Goal: Task Accomplishment & Management: Use online tool/utility

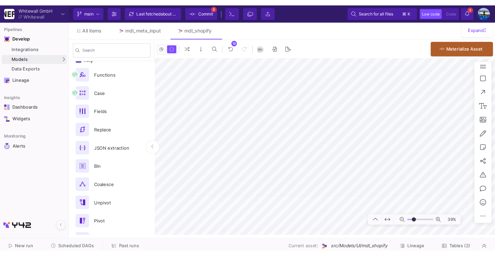
scroll to position [115, 0]
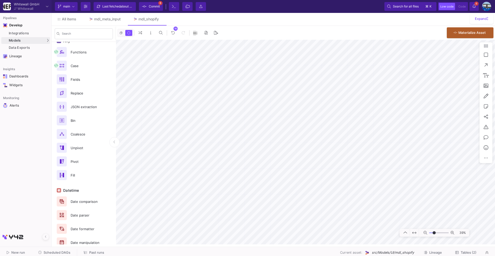
type input "-10"
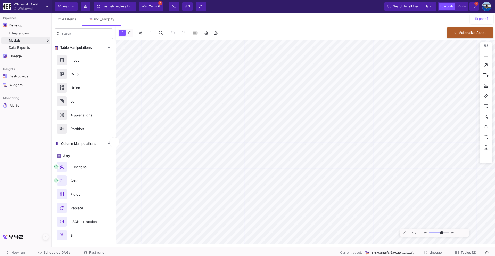
type input "-10"
click at [65, 253] on span "Scheduled DAGs" at bounding box center [57, 252] width 27 height 4
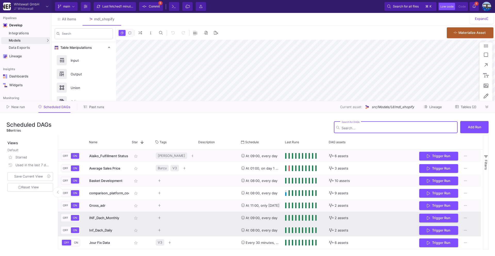
type input "-10"
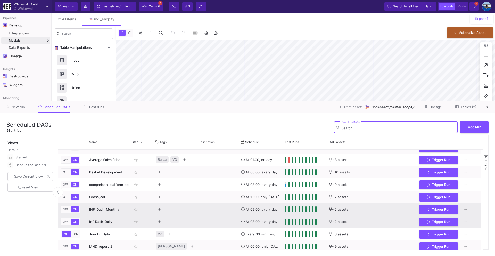
scroll to position [15, 0]
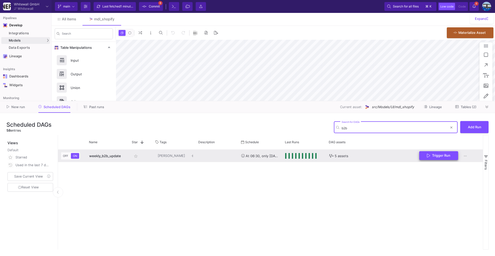
type input "b2b"
click at [439, 159] on button "Trigger Run" at bounding box center [438, 155] width 39 height 9
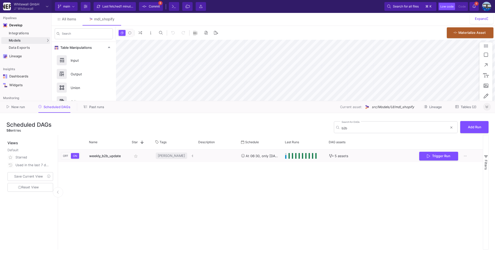
click at [486, 106] on icon at bounding box center [486, 106] width 3 height 3
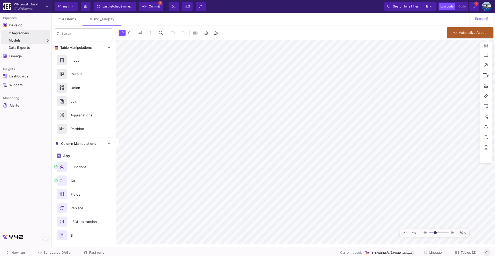
click at [20, 34] on div "Integrations" at bounding box center [29, 33] width 40 height 4
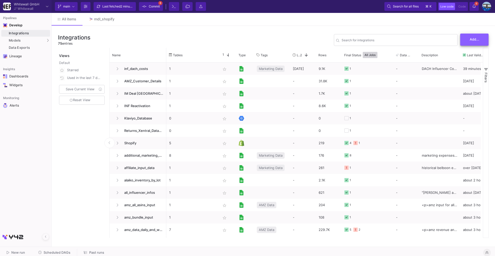
click at [469, 39] on button "Add..." at bounding box center [474, 40] width 28 height 12
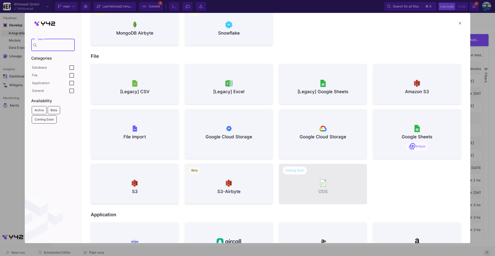
scroll to position [261, 0]
click at [415, 126] on img at bounding box center [416, 128] width 7 height 7
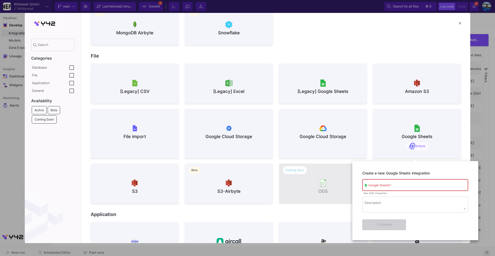
click at [305, 72] on div at bounding box center [247, 128] width 495 height 256
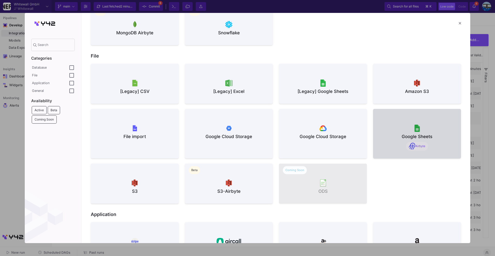
click at [299, 84] on div at bounding box center [323, 83] width 80 height 8
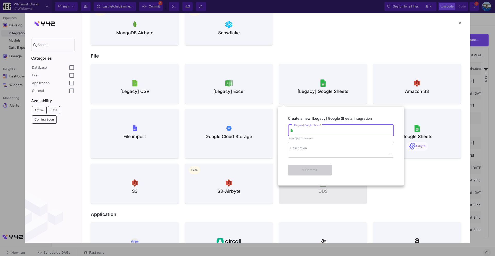
click at [441, 198] on div at bounding box center [247, 128] width 495 height 256
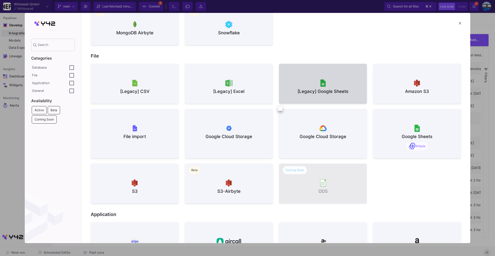
click at [420, 131] on div at bounding box center [417, 128] width 80 height 8
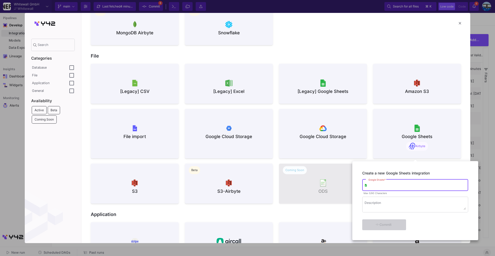
click at [401, 182] on div "Google Sheets *" at bounding box center [416, 184] width 97 height 13
type input "coupon_codes_shopify"
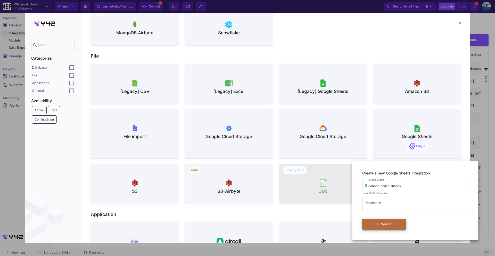
click at [392, 226] on div "Commit" at bounding box center [384, 223] width 30 height 9
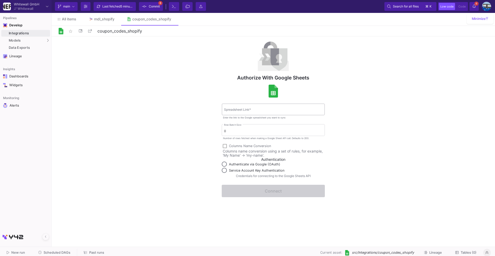
click at [238, 112] on div "Spreadsheet Link *" at bounding box center [273, 109] width 98 height 13
paste input "1lOba_up3w4YKSwyhCD7O-U6CQg8PMbnOoxEYj0Uathc"
type input "1lOba_up3w4YKSwyhCD7O-U6CQg8PMbnOoxEYj0Uathc"
click at [79, 32] on fa-icon at bounding box center [80, 31] width 3 height 4
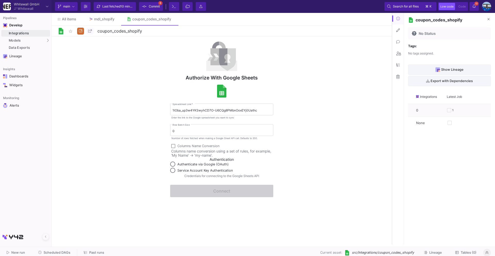
click at [398, 78] on icon at bounding box center [397, 77] width 3 height 4
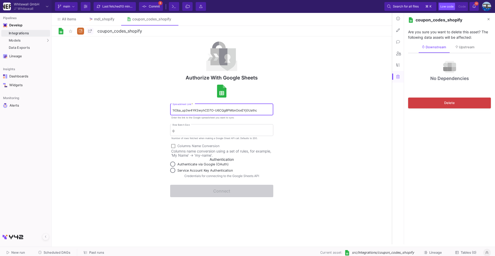
drag, startPoint x: 257, startPoint y: 109, endPoint x: 136, endPoint y: 109, distance: 121.2
click at [136, 109] on div "Authorize with Google Sheets 1lOba_up3w4YKSwyhCD7O-U6CQg8PMbnOoxEYj0Uathc Sprea…" at bounding box center [222, 140] width 340 height 208
click at [267, 106] on div "1lOba_up3w4YKSwyhCD7O-U6CQg8PMbnOoxEYj0Uathc Spreadsheet Link *" at bounding box center [221, 109] width 98 height 13
click at [467, 101] on button "Delete" at bounding box center [449, 102] width 83 height 11
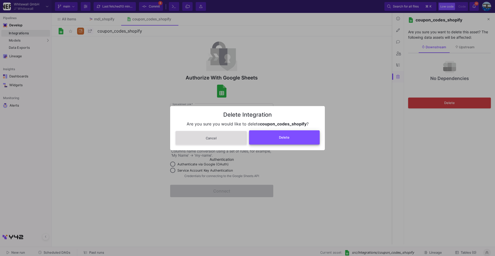
click at [295, 134] on button "Delete" at bounding box center [284, 137] width 71 height 14
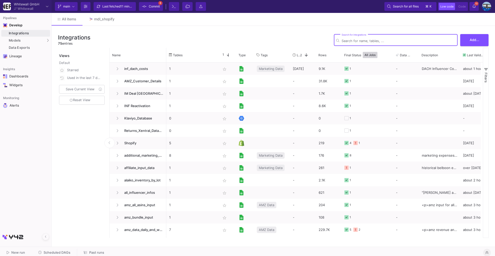
click at [38, 32] on div "Integrations" at bounding box center [29, 33] width 40 height 4
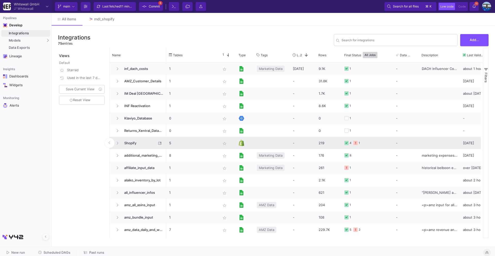
click at [141, 140] on span "Shopify" at bounding box center [138, 143] width 35 height 12
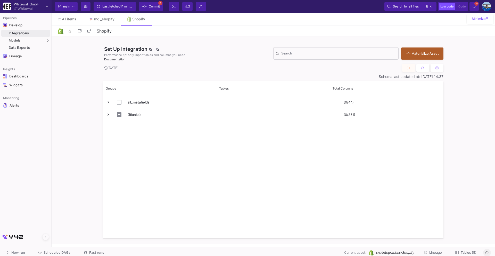
click at [465, 247] on div "New run Scheduled DAGs Past runs Current asset: src/Integrations/Shopify Lineag…" at bounding box center [247, 253] width 495 height 12
click at [465, 252] on span "Tables (5)" at bounding box center [469, 252] width 16 height 4
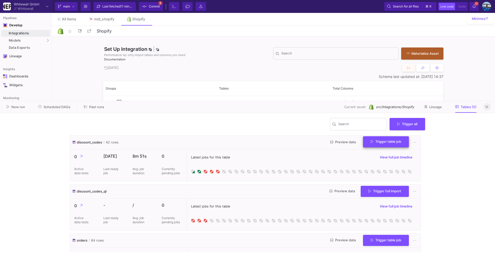
click at [391, 142] on span "Trigger table job" at bounding box center [386, 141] width 30 height 4
click at [369, 150] on button "Full import" at bounding box center [381, 155] width 43 height 12
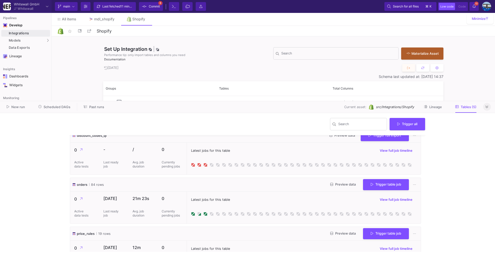
scroll to position [67, 0]
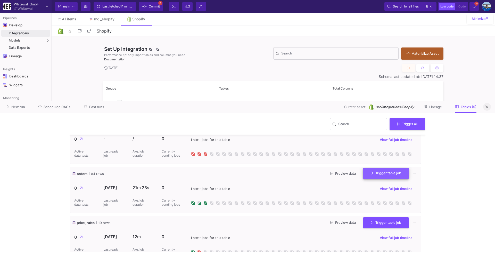
click at [376, 175] on button "Trigger table job" at bounding box center [386, 173] width 46 height 11
click at [377, 185] on button "Full import" at bounding box center [381, 186] width 43 height 12
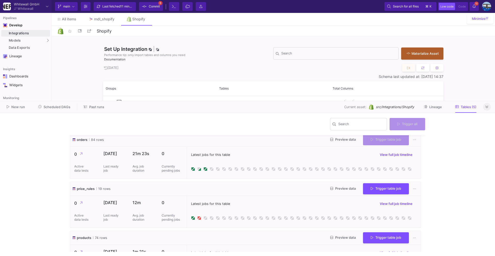
scroll to position [126, 0]
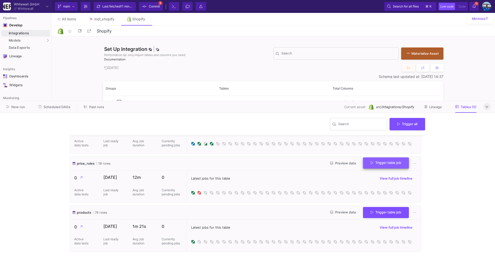
click at [376, 163] on span "Trigger table job" at bounding box center [386, 163] width 30 height 4
click at [376, 173] on button "Full import" at bounding box center [381, 176] width 43 height 12
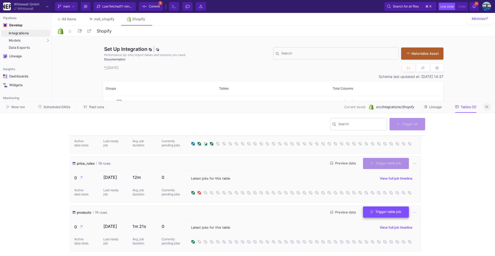
click at [366, 213] on button "Trigger table job" at bounding box center [386, 211] width 46 height 11
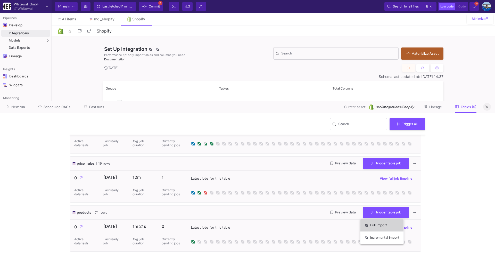
click at [369, 221] on button "Full import" at bounding box center [381, 225] width 43 height 12
click at [483, 105] on div at bounding box center [487, 107] width 8 height 8
click at [489, 106] on button at bounding box center [487, 107] width 8 height 8
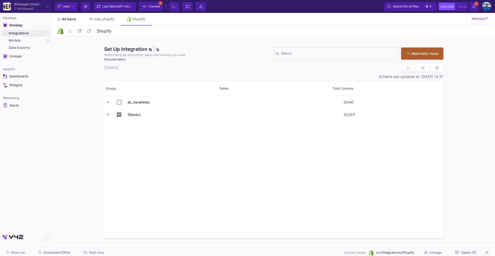
click at [69, 19] on span "All items" at bounding box center [69, 19] width 14 height 4
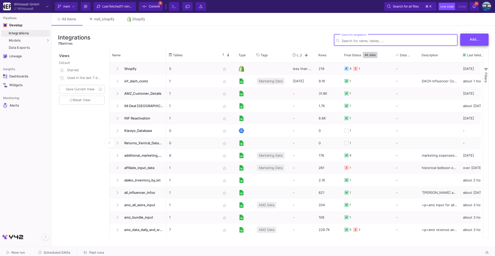
click at [475, 44] on button "Add..." at bounding box center [474, 40] width 28 height 12
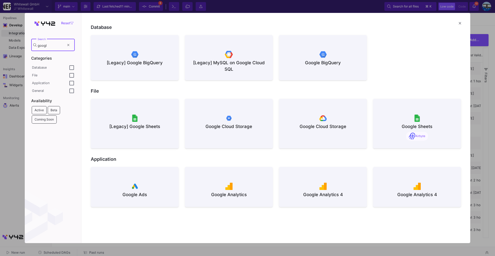
type input "googl"
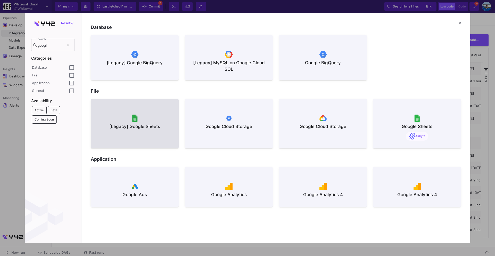
click at [130, 123] on div "[Legacy] Google Sheets" at bounding box center [135, 131] width 80 height 34
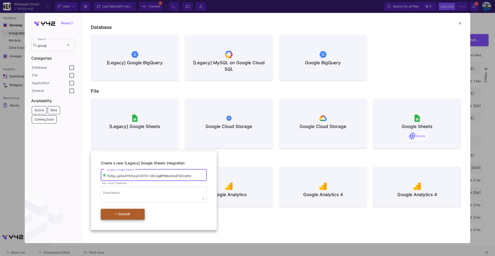
type input "1lOba_up3w4YKSwyhCD7O-U6CQg8PMbnOoxEYj0Uathc"
click at [120, 215] on div "Commit" at bounding box center [122, 213] width 30 height 9
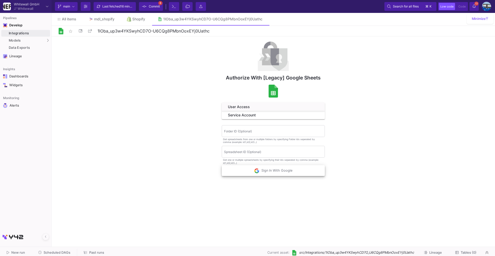
click at [252, 171] on button "Sign In With Google" at bounding box center [273, 170] width 103 height 11
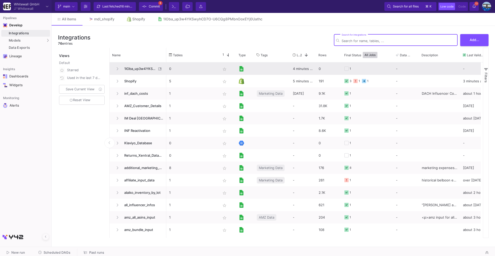
click at [134, 65] on span "1lOba_up3w4YKSwyhCD7O-U6CQg8PMbnOoxEYj0Uathc" at bounding box center [138, 69] width 35 height 12
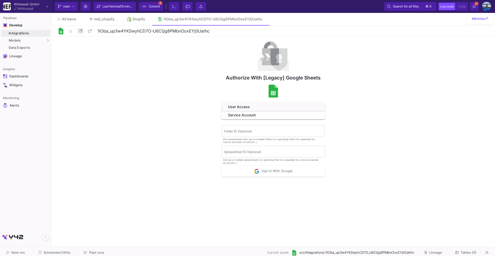
click at [78, 29] on button at bounding box center [80, 31] width 7 height 7
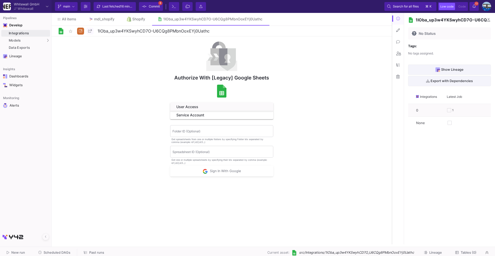
click at [398, 78] on icon at bounding box center [397, 77] width 3 height 4
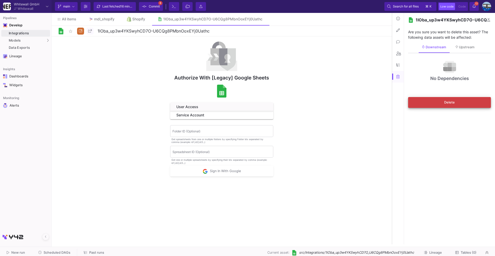
click at [431, 103] on button "Delete" at bounding box center [449, 102] width 83 height 11
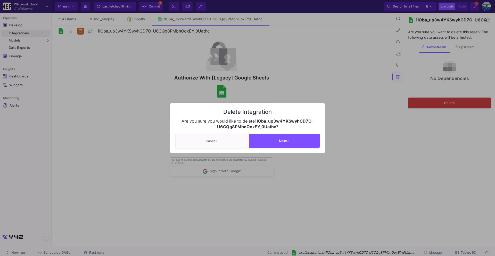
click at [287, 132] on div "Delete Integration Are you sure you would like to delete 1lOba_up3w4YKSwyhCD7O-…" at bounding box center [247, 128] width 155 height 50
click at [286, 140] on span "Delete" at bounding box center [284, 140] width 11 height 4
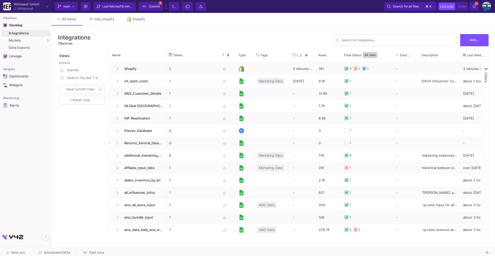
click at [473, 46] on div "Add..." at bounding box center [473, 40] width 31 height 12
click at [473, 43] on button "Add..." at bounding box center [474, 40] width 28 height 12
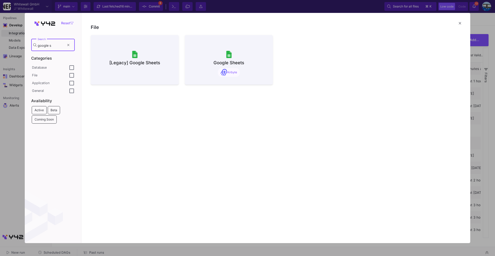
type input "google s"
click at [136, 64] on div "[Legacy] Google Sheets" at bounding box center [135, 63] width 80 height 6
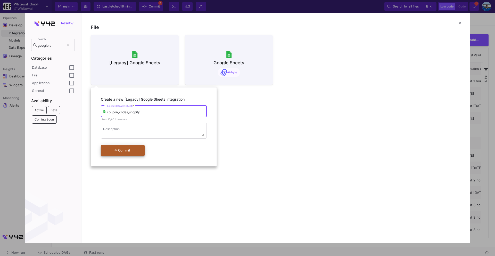
type input "coupon_codes_shopify"
click at [120, 151] on div "Commit" at bounding box center [122, 150] width 30 height 9
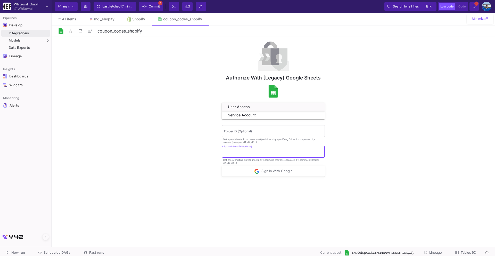
click at [243, 153] on input "Spreadsheet ID (Optional)" at bounding box center [273, 153] width 98 height 4
paste input "1lOba_up3w4YKSwyhCD7O-U6CQg8PMbnOoxEYj0Uathc"
type input "1lOba_up3w4YKSwyhCD7O-U6CQg8PMbnOoxEYj0Uathc"
click at [260, 171] on span "Sign In With Google" at bounding box center [273, 170] width 38 height 4
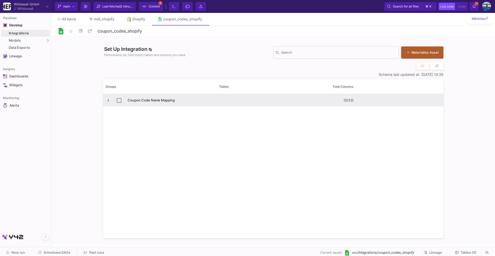
click at [107, 101] on span "Press SPACE to select this row." at bounding box center [108, 100] width 5 height 5
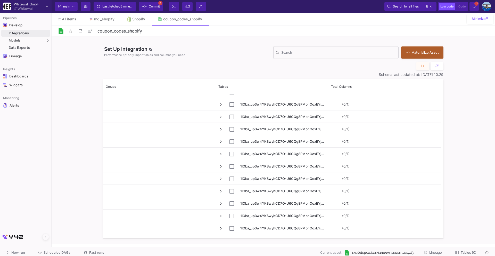
scroll to position [153, 0]
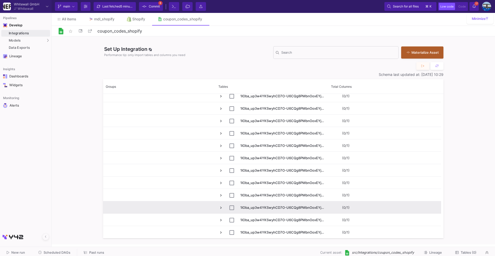
click at [221, 208] on span "Press SPACE to select this row." at bounding box center [221, 207] width 5 height 5
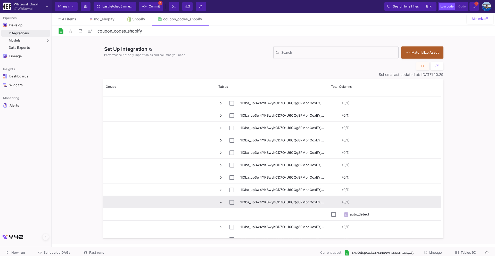
scroll to position [159, 0]
click at [221, 201] on span "Press SPACE to select this row." at bounding box center [221, 201] width 5 height 5
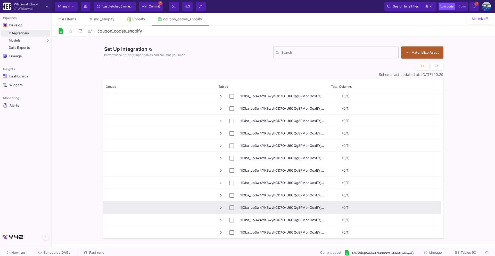
scroll to position [153, 0]
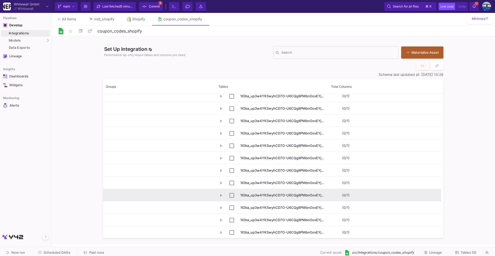
click at [221, 194] on span "Press SPACE to select this row." at bounding box center [221, 195] width 5 height 5
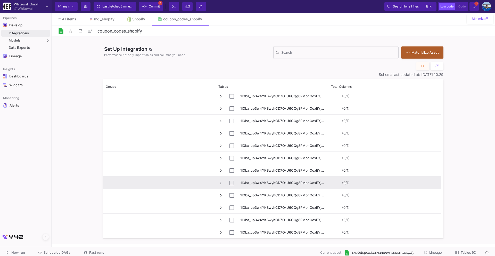
click at [221, 182] on span "Press SPACE to select this row." at bounding box center [221, 182] width 5 height 5
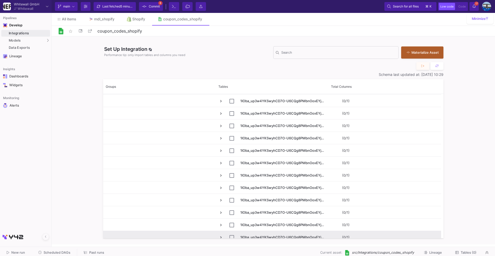
scroll to position [0, 0]
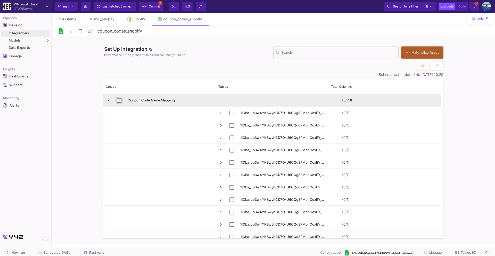
click at [120, 100] on input "Press Space to toggle row selection (unchecked)" at bounding box center [119, 100] width 5 height 5
checkbox input "true"
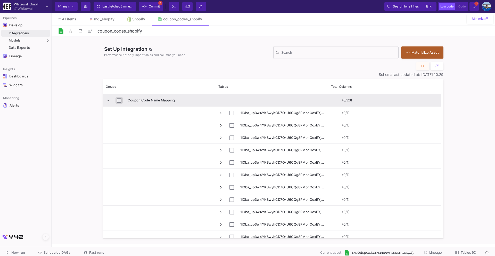
checkbox input "true"
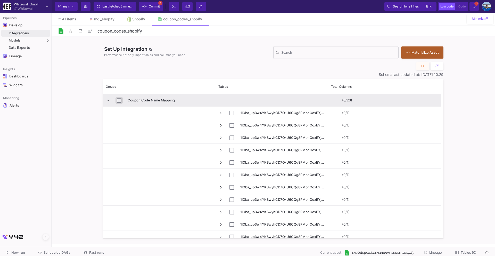
checkbox input "true"
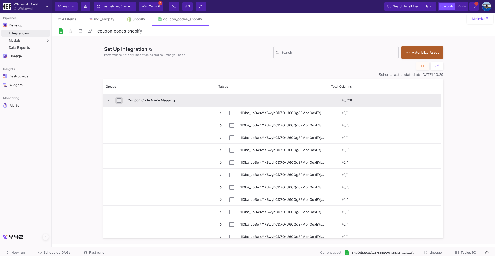
checkbox input "true"
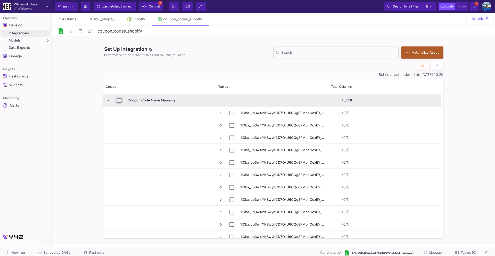
checkbox input "true"
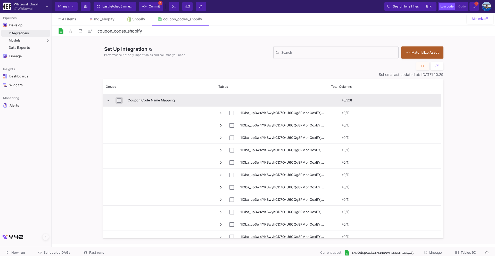
checkbox input "true"
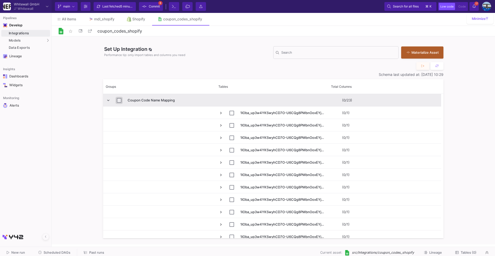
checkbox input "true"
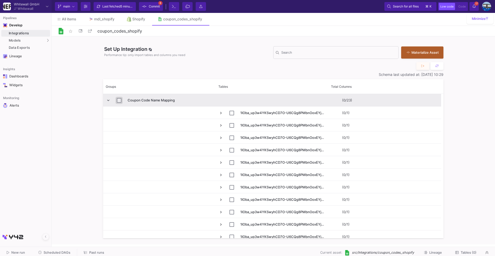
checkbox input "true"
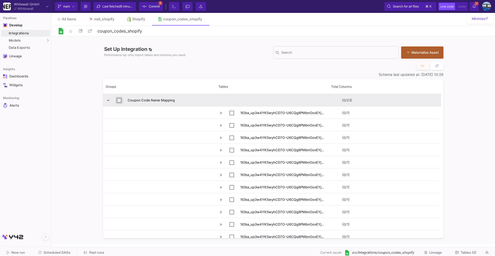
checkbox input "true"
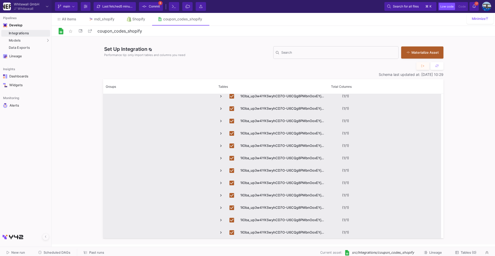
scroll to position [153, 0]
click at [425, 49] on button "Materialize Asset" at bounding box center [422, 52] width 42 height 12
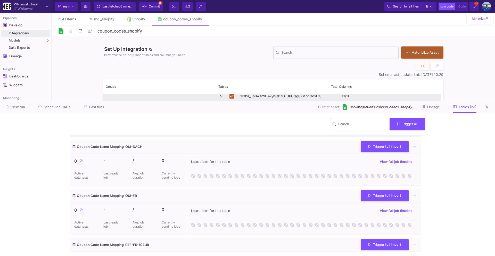
scroll to position [1007, 0]
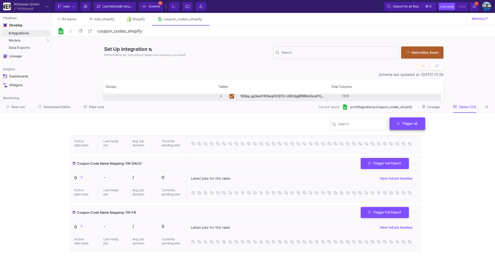
click at [410, 126] on button "Trigger all" at bounding box center [408, 123] width 36 height 12
click at [404, 136] on button "Full import" at bounding box center [409, 136] width 42 height 12
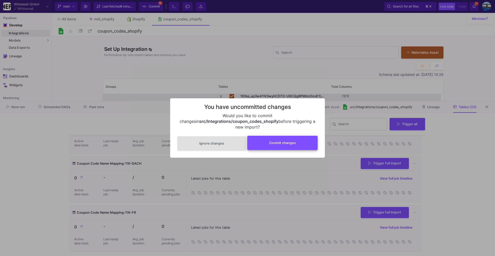
click at [289, 142] on button "Commit changes" at bounding box center [282, 143] width 71 height 14
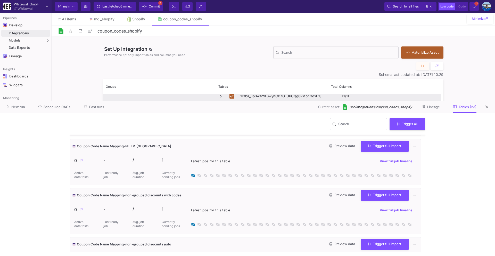
scroll to position [659, 0]
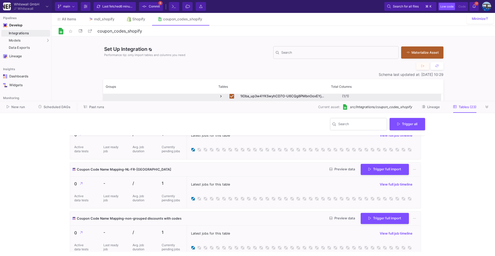
click at [487, 108] on icon at bounding box center [486, 106] width 3 height 3
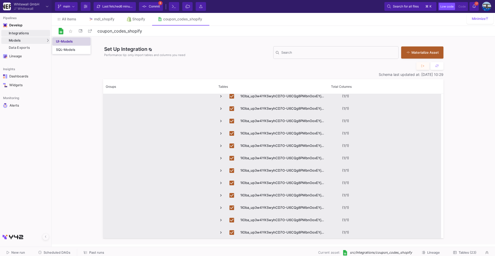
click at [55, 41] on link "UI-Models" at bounding box center [71, 41] width 38 height 8
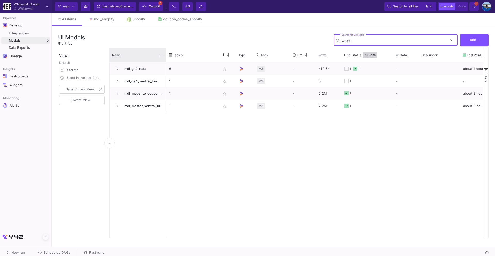
type input "xentral"
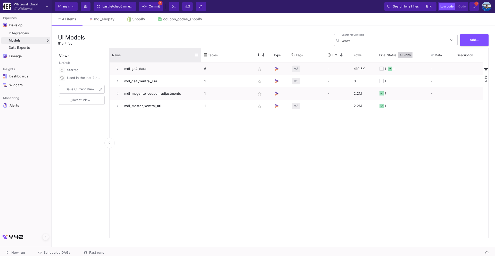
drag, startPoint x: 165, startPoint y: 53, endPoint x: 200, endPoint y: 55, distance: 35.1
click at [200, 55] on div at bounding box center [201, 55] width 2 height 14
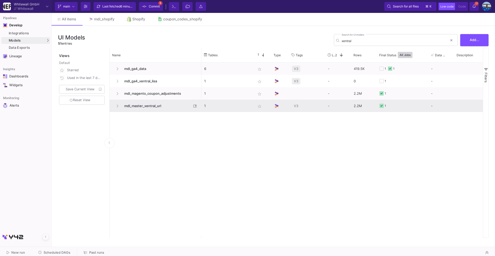
click at [152, 107] on span "mdl_master_xentral_url" at bounding box center [156, 106] width 70 height 12
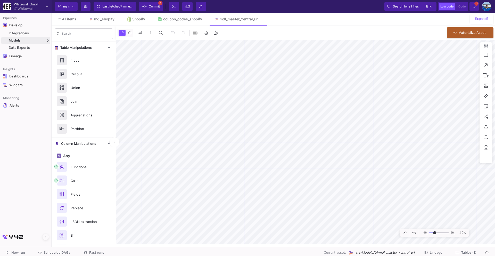
type input "-5"
click at [69, 19] on span "All items" at bounding box center [69, 19] width 14 height 4
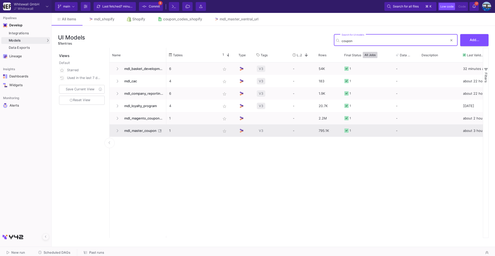
type input "coupon"
click at [134, 129] on span "mdl_master_coupon" at bounding box center [138, 131] width 35 height 12
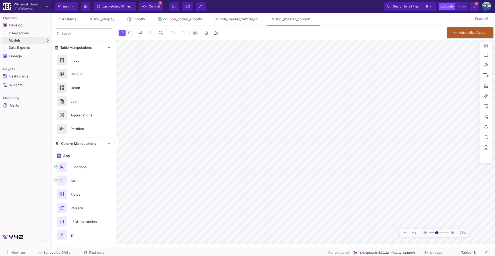
type input "-2"
click at [62, 51] on div "SQL-Models" at bounding box center [66, 50] width 20 height 4
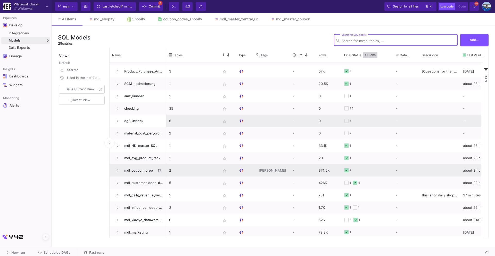
scroll to position [64, 0]
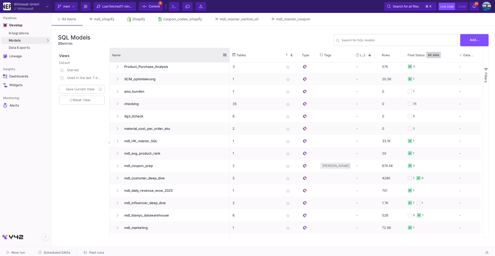
drag, startPoint x: 166, startPoint y: 52, endPoint x: 226, endPoint y: 60, distance: 60.9
click at [229, 60] on div at bounding box center [230, 55] width 2 height 14
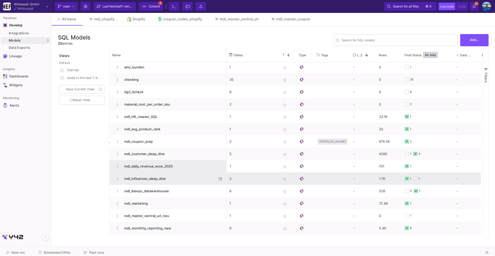
scroll to position [89, 0]
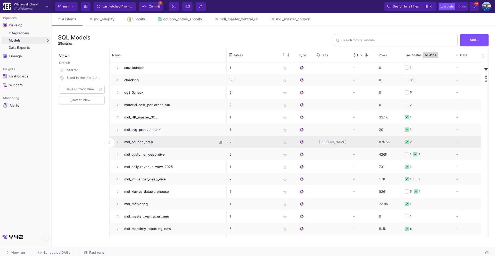
click at [149, 142] on span "mdl_coupon_prep" at bounding box center [169, 142] width 96 height 12
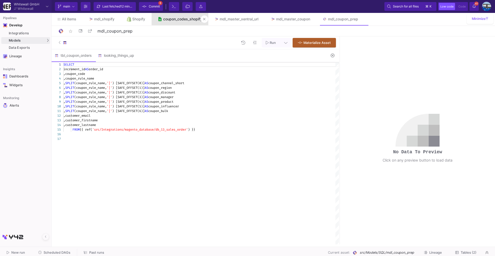
click at [194, 18] on div "coupon_codes_shopify" at bounding box center [182, 19] width 39 height 4
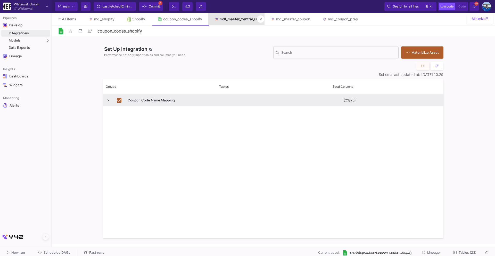
click at [243, 22] on link "mdl_master_xentral_url" at bounding box center [236, 19] width 56 height 12
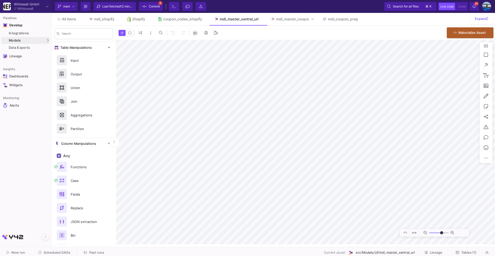
type input "-37"
click at [173, 17] on div "coupon_codes_shopify" at bounding box center [182, 19] width 39 height 4
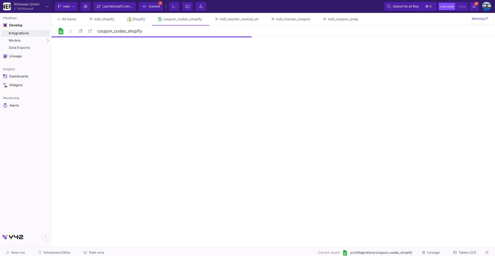
click at [459, 254] on span "Tables (23)" at bounding box center [468, 252] width 18 height 4
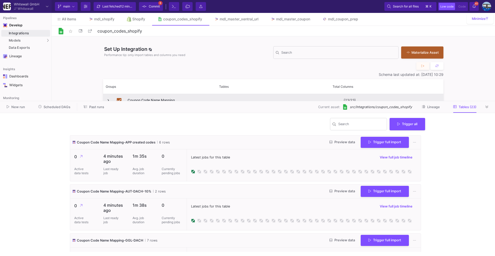
click at [488, 105] on icon at bounding box center [486, 106] width 3 height 3
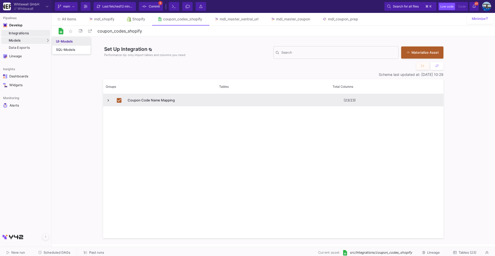
click at [59, 39] on div "UI-Models" at bounding box center [64, 41] width 17 height 4
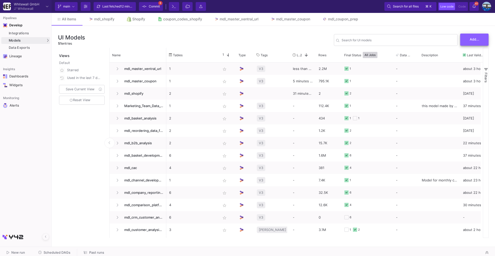
click at [480, 42] on button "Add..." at bounding box center [474, 40] width 28 height 12
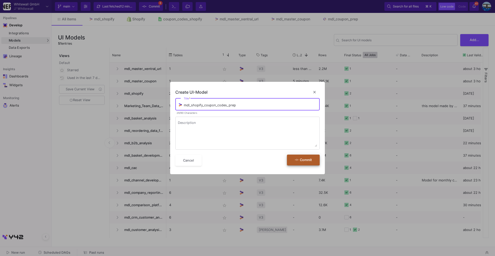
type input "mdl_shopify_coupon_codes_prep"
click at [300, 162] on button "Commit" at bounding box center [303, 159] width 33 height 11
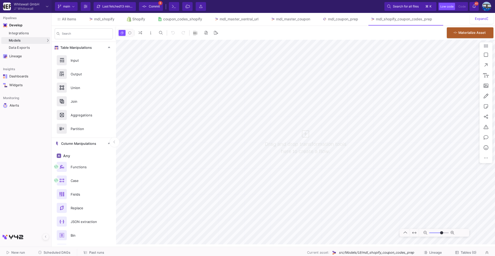
type input "0"
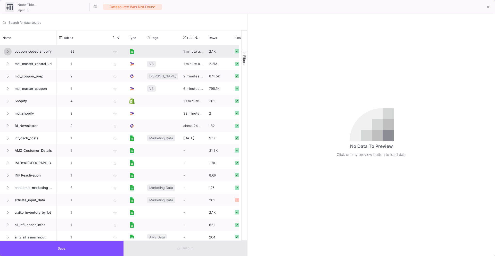
click at [8, 51] on icon at bounding box center [8, 51] width 2 height 3
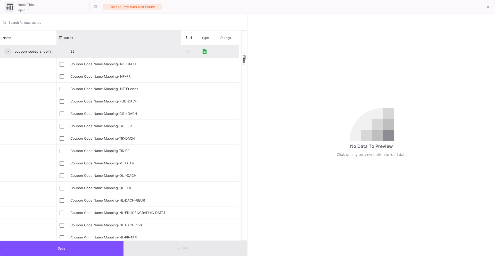
drag, startPoint x: 107, startPoint y: 35, endPoint x: 180, endPoint y: 47, distance: 73.7
click at [180, 47] on div "Name Tables Star 1 Type" at bounding box center [120, 135] width 241 height 210
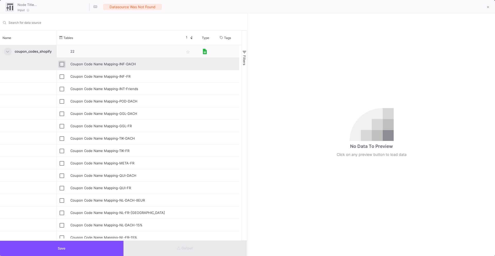
click at [62, 63] on input "Press Space to toggle row selection (unchecked)" at bounding box center [62, 64] width 5 height 5
checkbox input "true"
type input "Coupon Code Name Mapping-INF-DACH"
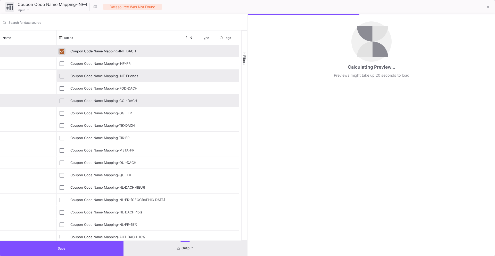
scroll to position [13, 0]
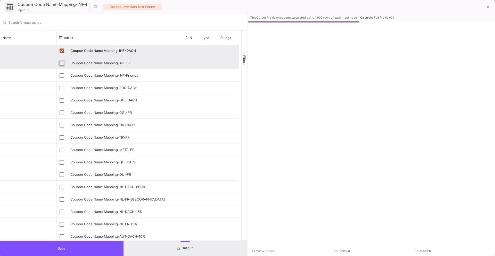
click at [62, 62] on input "Press Space to toggle row selection (unchecked)" at bounding box center [62, 63] width 5 height 5
checkbox input "true"
checkbox input "false"
type input "Coupon Code Name Mapping-INF-FR"
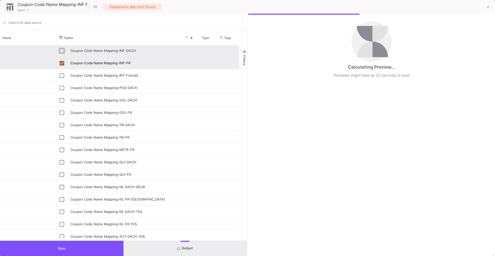
click at [61, 50] on input "Press Space to toggle row selection (unchecked)" at bounding box center [62, 50] width 5 height 5
checkbox input "true"
checkbox input "false"
type input "Coupon Code Name Mapping-INF-DACH"
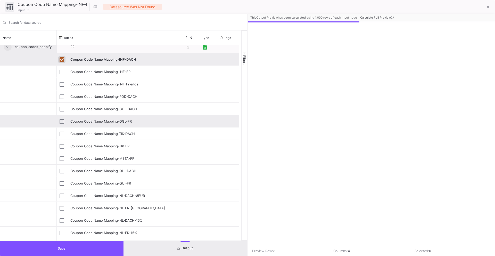
scroll to position [11, 0]
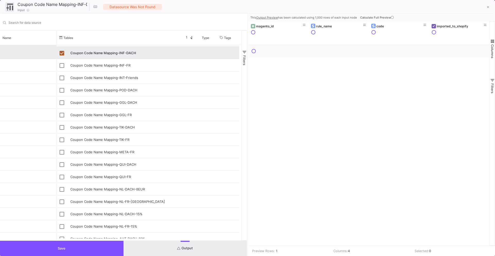
click at [71, 247] on button "Save" at bounding box center [61, 248] width 123 height 15
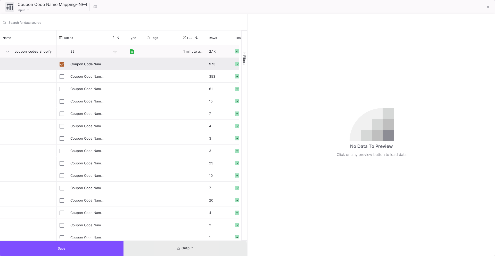
click at [168, 250] on button "Output" at bounding box center [184, 248] width 123 height 15
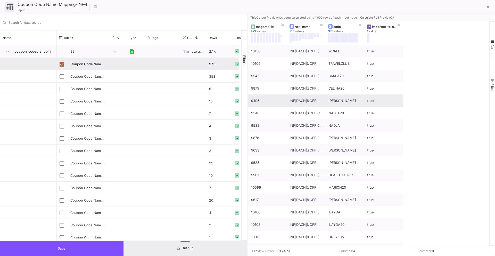
scroll to position [0, 0]
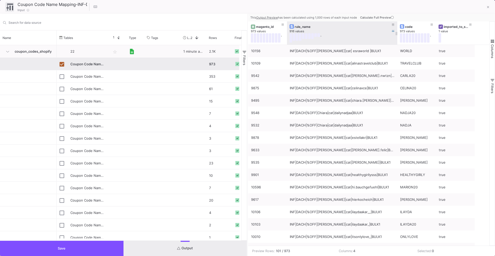
drag, startPoint x: 325, startPoint y: 32, endPoint x: 396, endPoint y: 39, distance: 72.0
click at [396, 39] on div at bounding box center [397, 32] width 2 height 23
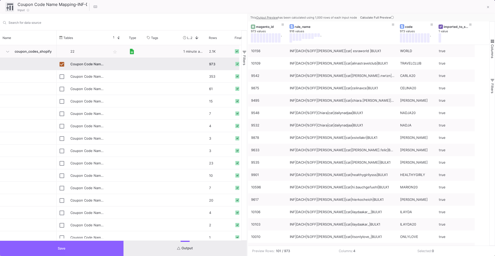
click at [97, 251] on button "Save" at bounding box center [61, 248] width 123 height 15
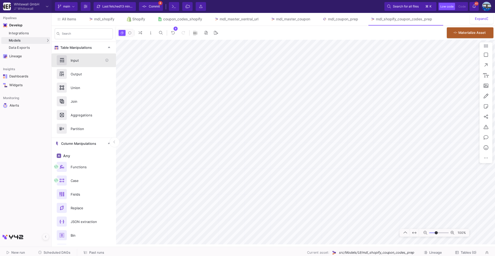
click at [90, 60] on div "Input" at bounding box center [86, 60] width 36 height 8
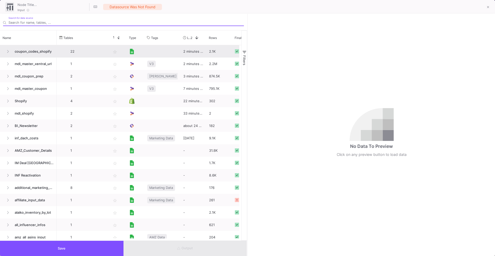
click at [30, 55] on span "coupon_codes_shopify" at bounding box center [33, 51] width 42 height 12
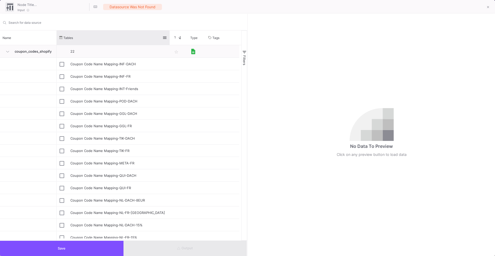
drag, startPoint x: 107, startPoint y: 35, endPoint x: 172, endPoint y: 39, distance: 65.1
click at [170, 39] on div at bounding box center [170, 37] width 2 height 14
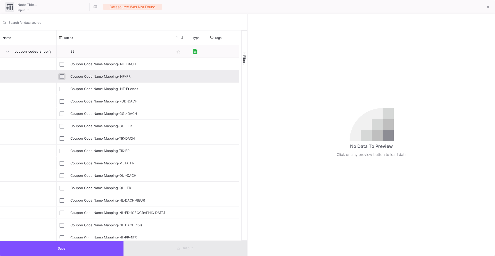
click at [61, 76] on input "Press Space to toggle row selection (unchecked)" at bounding box center [62, 76] width 5 height 5
checkbox input "true"
type input "Coupon Code Name Mapping-INF-FR"
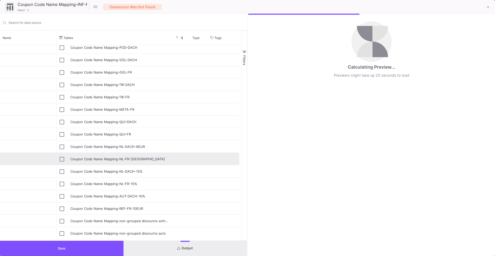
scroll to position [61, 0]
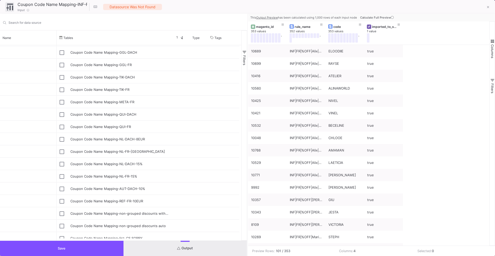
click at [93, 246] on button "Save" at bounding box center [61, 248] width 123 height 15
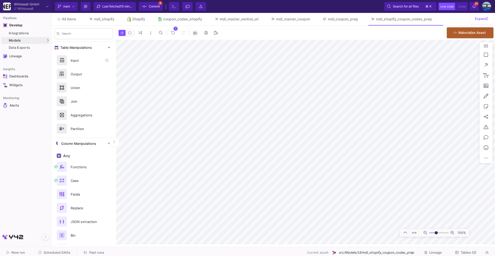
click at [76, 60] on div "Input" at bounding box center [86, 60] width 36 height 8
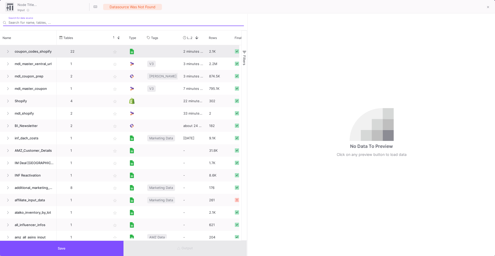
click at [4, 55] on div "coupon_codes_shopify" at bounding box center [28, 51] width 51 height 12
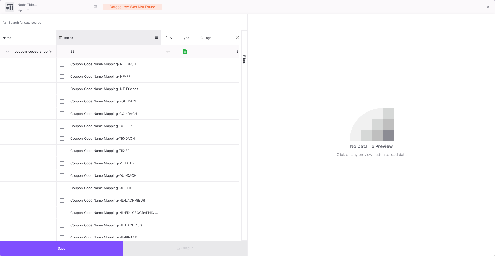
drag, startPoint x: 107, startPoint y: 34, endPoint x: 160, endPoint y: 37, distance: 52.9
click at [160, 37] on div at bounding box center [161, 37] width 2 height 14
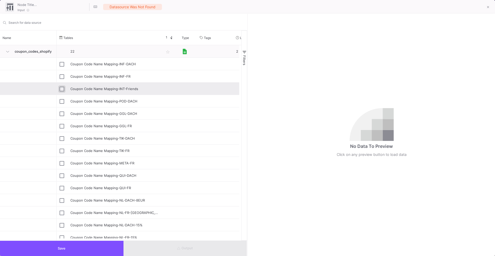
click at [60, 87] on input "Press Space to toggle row selection (unchecked)" at bounding box center [62, 89] width 5 height 5
checkbox input "true"
type input "Coupon Code Name Mapping-INT-Friends"
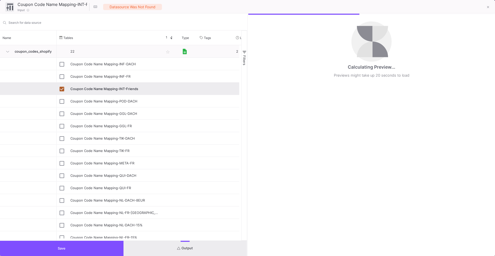
click at [65, 253] on button "Save" at bounding box center [61, 248] width 123 height 15
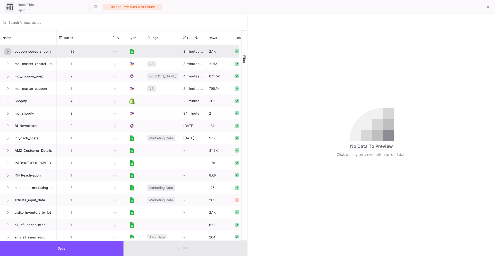
click at [7, 50] on icon at bounding box center [8, 51] width 2 height 3
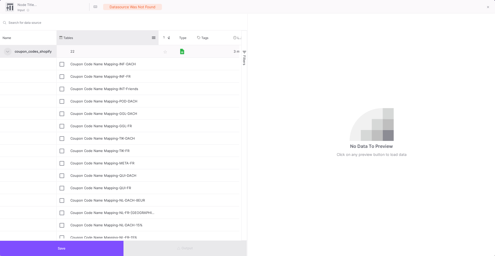
drag, startPoint x: 108, startPoint y: 37, endPoint x: 145, endPoint y: 43, distance: 38.1
click at [158, 43] on div at bounding box center [159, 37] width 2 height 14
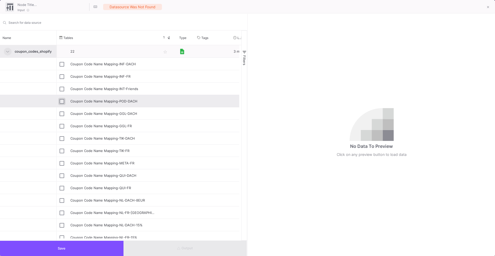
click at [62, 102] on input "Press Space to toggle row selection (unchecked)" at bounding box center [62, 101] width 5 height 5
checkbox input "true"
type input "Coupon Code Name Mapping-POD-DACH"
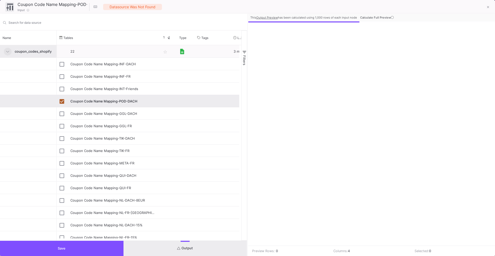
click at [54, 248] on button "Save" at bounding box center [61, 248] width 123 height 15
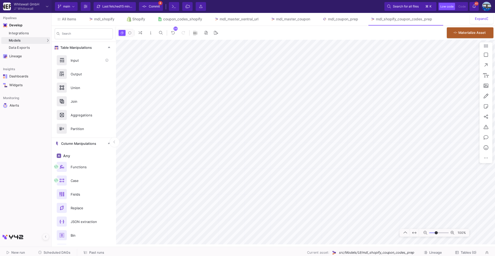
click at [75, 62] on div "Input" at bounding box center [86, 60] width 36 height 8
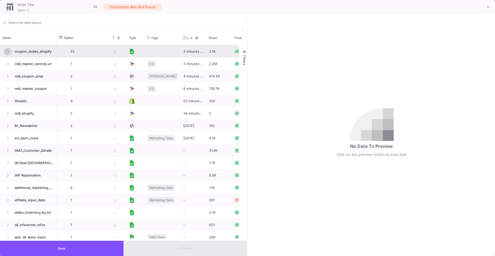
click at [8, 50] on icon at bounding box center [8, 51] width 2 height 3
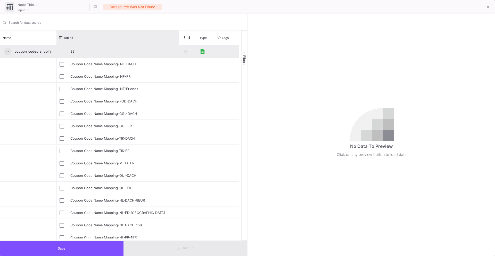
drag, startPoint x: 108, startPoint y: 37, endPoint x: 179, endPoint y: 46, distance: 72.0
click at [179, 46] on div "Name Tables Star 1 Type" at bounding box center [120, 135] width 241 height 210
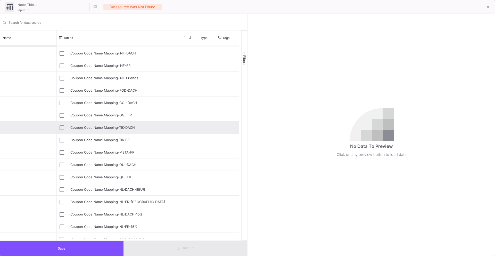
scroll to position [14, 0]
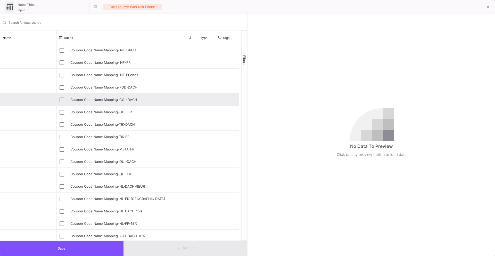
click at [64, 100] on div "Coupon Code Name Mapping-GGL-DACH" at bounding box center [118, 100] width 117 height 12
type input "Coupon Code Name Mapping-GGL-DACH"
checkbox input "true"
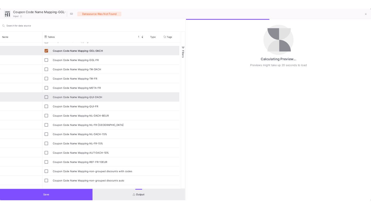
scroll to position [60, 0]
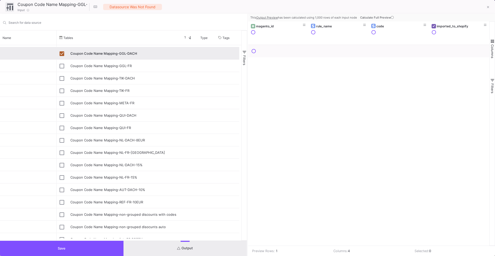
click at [56, 251] on button "Save" at bounding box center [61, 248] width 123 height 15
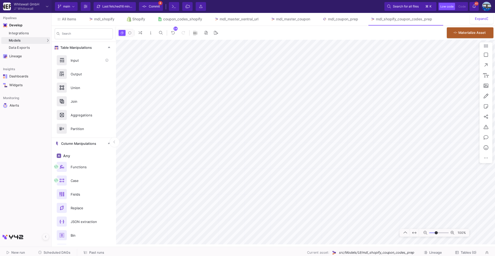
click at [85, 63] on div "Input" at bounding box center [86, 60] width 36 height 8
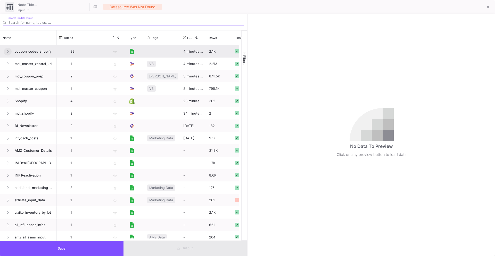
click at [7, 51] on icon at bounding box center [8, 51] width 2 height 3
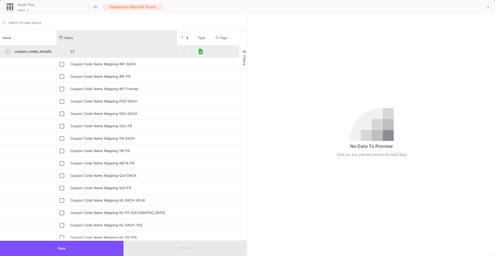
drag, startPoint x: 108, startPoint y: 34, endPoint x: 177, endPoint y: 45, distance: 69.8
click at [177, 45] on div "Name Tables Star 1 Type" at bounding box center [120, 135] width 241 height 210
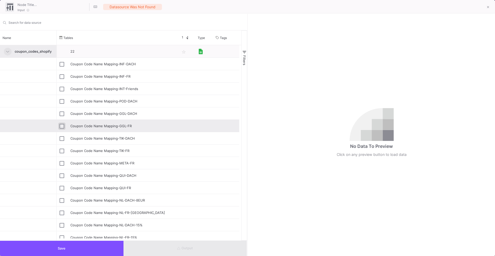
click at [61, 126] on input "Press Space to toggle row selection (unchecked)" at bounding box center [62, 126] width 5 height 5
checkbox input "true"
type input "Coupon Code Name Mapping-GGL-FR"
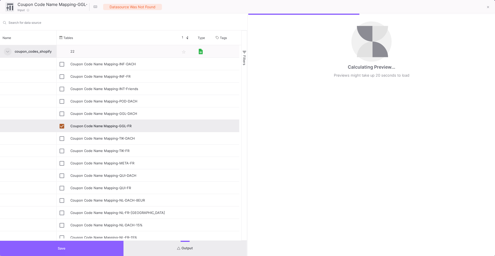
click at [77, 248] on button "Save" at bounding box center [61, 248] width 123 height 15
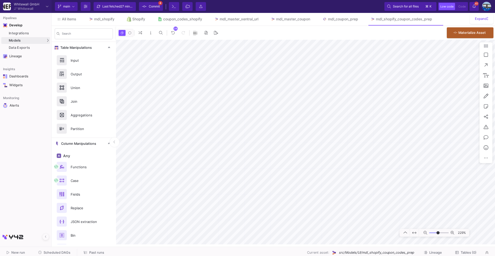
type input "-10"
click at [59, 64] on div at bounding box center [62, 60] width 10 height 10
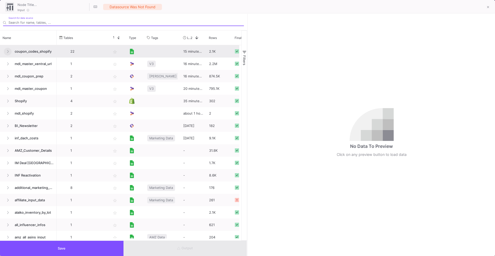
click at [9, 50] on button at bounding box center [8, 52] width 8 height 8
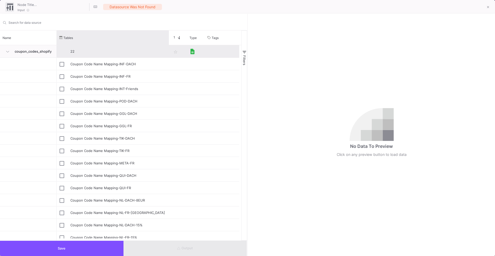
drag, startPoint x: 160, startPoint y: 49, endPoint x: 167, endPoint y: 52, distance: 8.0
click at [168, 52] on div "Name Tables Star 1 Type" at bounding box center [120, 135] width 241 height 210
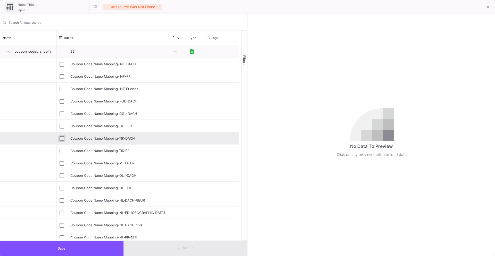
click at [62, 138] on input "Press Space to toggle row selection (unchecked)" at bounding box center [62, 138] width 5 height 5
checkbox input "true"
type input "Coupon Code Name Mapping-TIK-DACH"
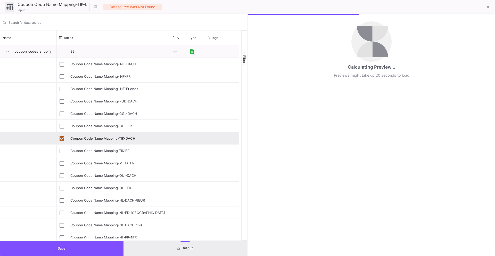
click at [65, 248] on span "Save" at bounding box center [62, 248] width 8 height 4
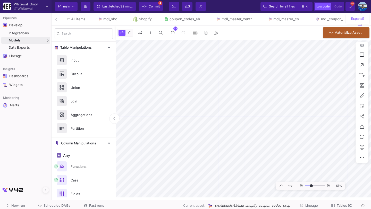
type input "-12"
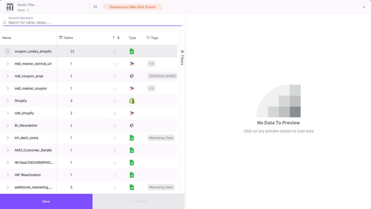
click at [10, 52] on button at bounding box center [8, 52] width 8 height 8
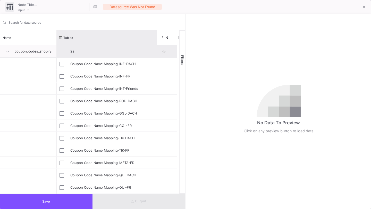
drag, startPoint x: 108, startPoint y: 40, endPoint x: 157, endPoint y: 47, distance: 49.5
click at [157, 47] on div "Name Tables Star 1 Type" at bounding box center [89, 111] width 179 height 163
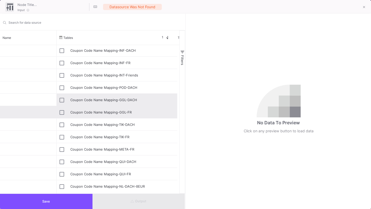
scroll to position [15, 0]
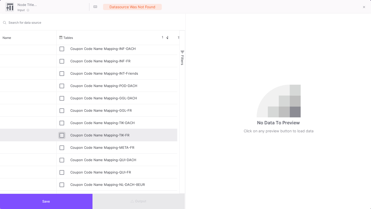
click at [61, 134] on input "Press Space to toggle row selection (unchecked)" at bounding box center [62, 135] width 5 height 5
checkbox input "true"
type input "Coupon Code Name Mapping-TIK-FR"
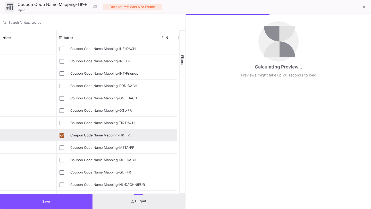
click at [74, 203] on button "Save" at bounding box center [46, 201] width 93 height 15
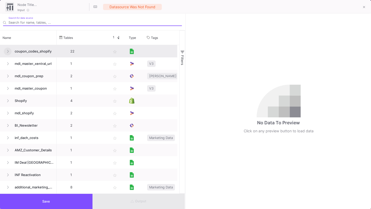
click at [10, 51] on button at bounding box center [8, 52] width 8 height 8
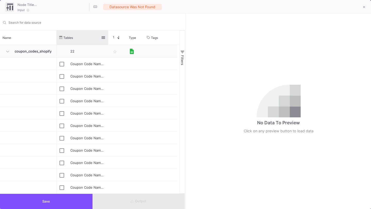
click at [107, 32] on div "Tables" at bounding box center [83, 37] width 52 height 14
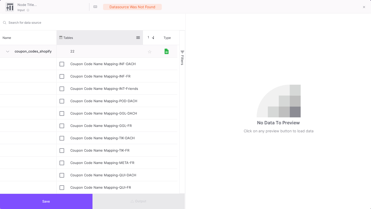
drag, startPoint x: 108, startPoint y: 32, endPoint x: 143, endPoint y: 37, distance: 35.2
click at [143, 37] on div at bounding box center [143, 37] width 2 height 14
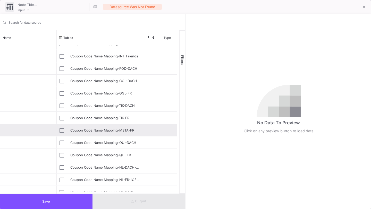
scroll to position [33, 0]
click at [62, 129] on input "Press Space to toggle row selection (unchecked)" at bounding box center [62, 130] width 5 height 5
checkbox input "true"
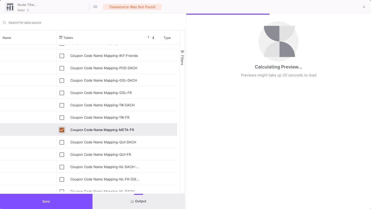
type input "Coupon Code Name Mapping-META-FR"
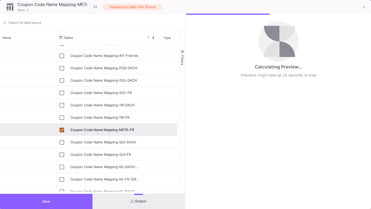
click at [64, 203] on button "Save" at bounding box center [46, 201] width 93 height 15
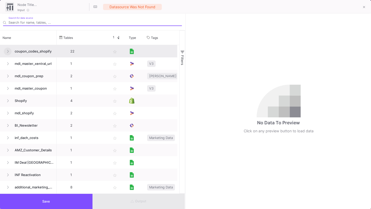
click at [8, 50] on icon at bounding box center [8, 51] width 2 height 3
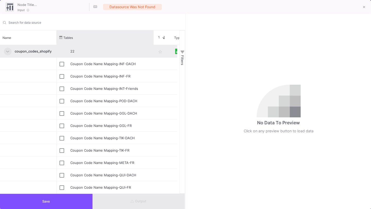
drag, startPoint x: 107, startPoint y: 36, endPoint x: 153, endPoint y: 46, distance: 46.6
click at [153, 46] on div "Name Tables Star 1 Type" at bounding box center [89, 111] width 179 height 163
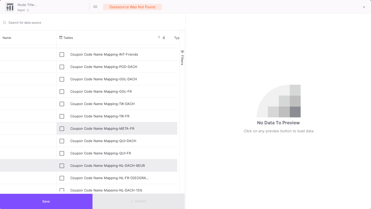
scroll to position [35, 0]
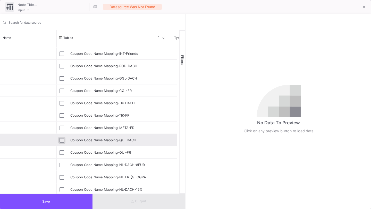
click at [62, 139] on input "Press Space to toggle row selection (unchecked)" at bounding box center [62, 140] width 5 height 5
checkbox input "true"
type input "Coupon Code Name Mapping-QUI-DACH"
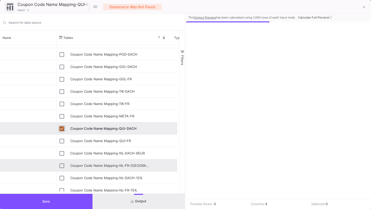
scroll to position [47, 0]
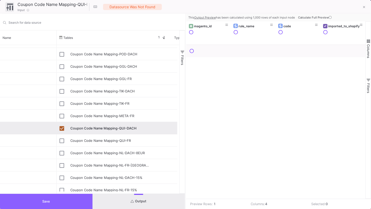
click at [57, 201] on button "Save" at bounding box center [46, 201] width 93 height 15
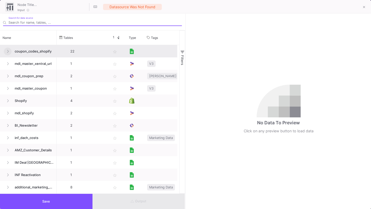
click at [10, 49] on button at bounding box center [8, 52] width 8 height 8
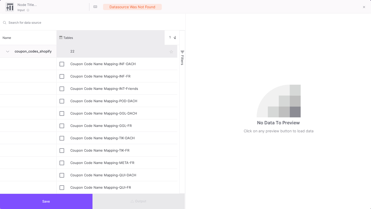
drag, startPoint x: 107, startPoint y: 31, endPoint x: 164, endPoint y: 46, distance: 58.4
click at [164, 46] on div "Name Tables Star 1 Type" at bounding box center [89, 111] width 179 height 163
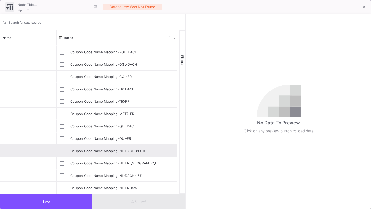
scroll to position [50, 0]
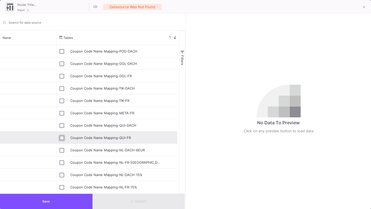
click at [63, 137] on input "Press Space to toggle row selection (unchecked)" at bounding box center [62, 138] width 5 height 5
checkbox input "true"
type input "Coupon Code Name Mapping-QUI-FR"
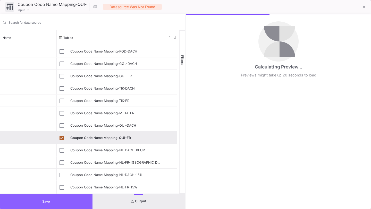
click at [57, 203] on button "Save" at bounding box center [46, 201] width 93 height 15
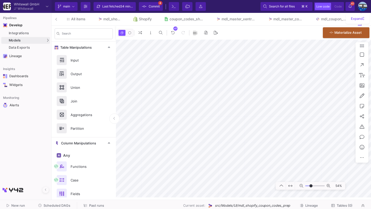
type input "-5"
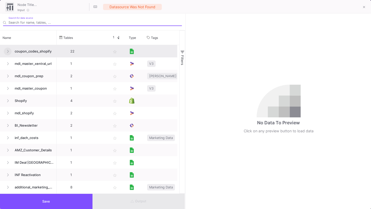
click at [11, 50] on button at bounding box center [8, 52] width 8 height 8
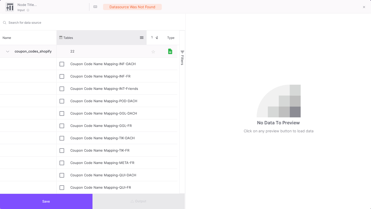
drag, startPoint x: 107, startPoint y: 35, endPoint x: 145, endPoint y: 39, distance: 38.1
click at [146, 39] on div at bounding box center [147, 37] width 2 height 14
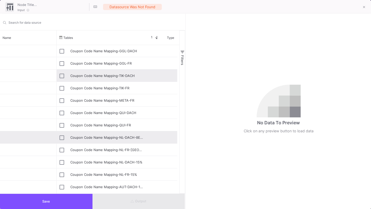
scroll to position [65, 0]
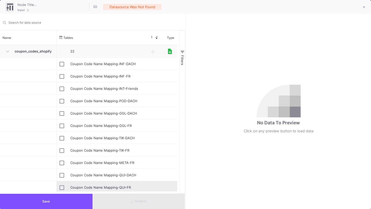
scroll to position [65, 0]
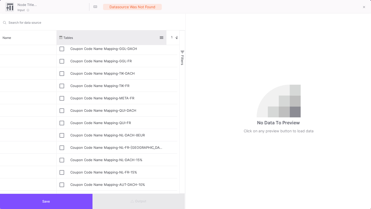
drag, startPoint x: 146, startPoint y: 34, endPoint x: 166, endPoint y: 39, distance: 20.9
click at [166, 39] on div at bounding box center [167, 37] width 2 height 14
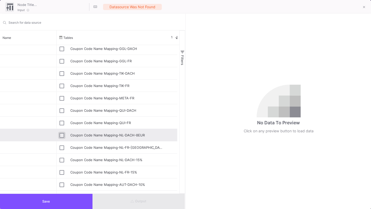
click at [63, 135] on input "Press Space to toggle row selection (unchecked)" at bounding box center [62, 135] width 5 height 5
checkbox input "true"
type input "Coupon Code Name Mapping-NL-DACH-8EUR"
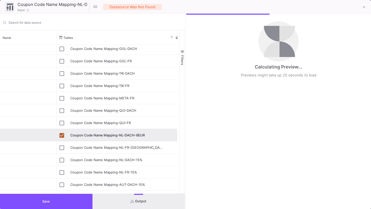
click at [63, 206] on button "Save" at bounding box center [46, 201] width 93 height 15
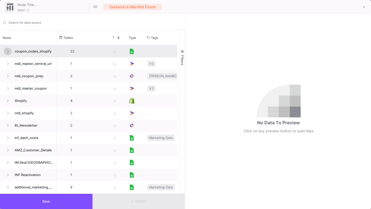
click at [8, 49] on span at bounding box center [8, 51] width 2 height 4
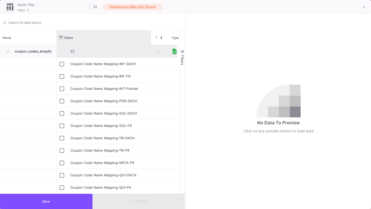
drag, startPoint x: 107, startPoint y: 37, endPoint x: 154, endPoint y: 47, distance: 47.9
click at [154, 47] on div "Name Tables Star 1 Type" at bounding box center [89, 111] width 179 height 163
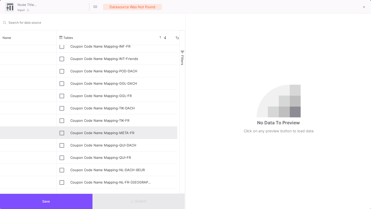
scroll to position [0, 0]
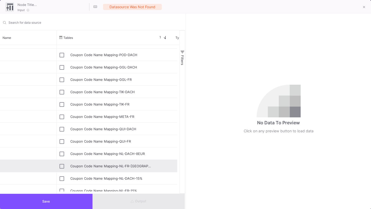
click at [62, 163] on div "Press SPACE to select this row." at bounding box center [62, 166] width 5 height 12
type input "Coupon Code Name Mapping-NL-FR-[GEOGRAPHIC_DATA]"
checkbox input "true"
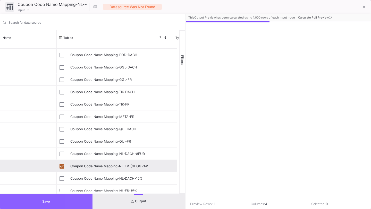
click at [77, 198] on button "Save" at bounding box center [46, 201] width 93 height 15
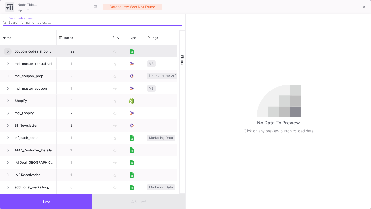
click at [8, 53] on icon at bounding box center [8, 51] width 2 height 3
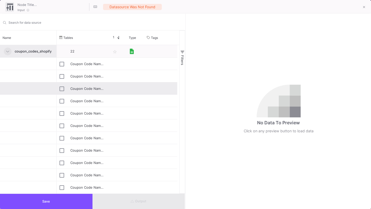
scroll to position [5, 0]
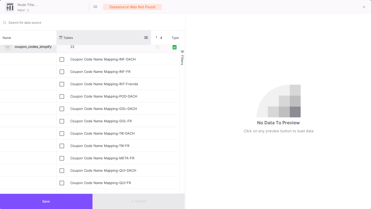
drag, startPoint x: 107, startPoint y: 37, endPoint x: 150, endPoint y: 39, distance: 42.6
click at [150, 39] on div at bounding box center [151, 37] width 2 height 14
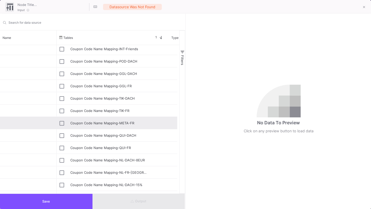
scroll to position [56, 0]
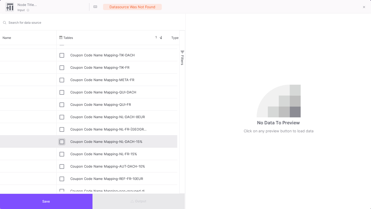
click at [62, 141] on input "Press Space to toggle row selection (unchecked)" at bounding box center [62, 142] width 5 height 5
checkbox input "true"
type input "Coupon Code Name Mapping-NL-DACH-15%"
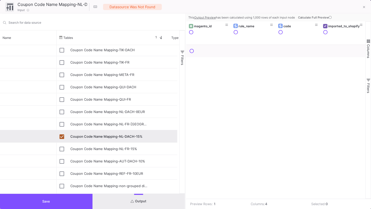
click at [65, 199] on button "Save" at bounding box center [46, 201] width 93 height 15
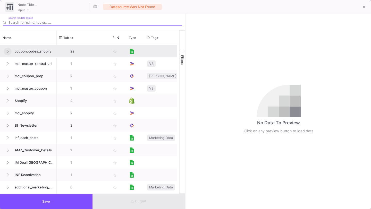
click at [10, 51] on button at bounding box center [8, 52] width 8 height 8
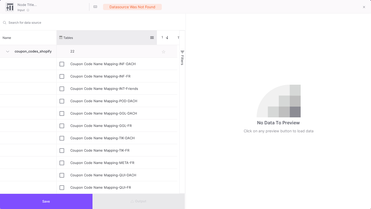
drag, startPoint x: 108, startPoint y: 34, endPoint x: 159, endPoint y: 44, distance: 52.0
click at [158, 44] on div at bounding box center [157, 37] width 2 height 14
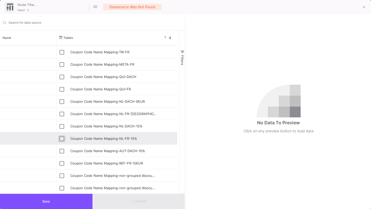
click at [63, 138] on input "Press Space to toggle row selection (unchecked)" at bounding box center [62, 139] width 5 height 5
checkbox input "true"
type input "Coupon Code Name Mapping-NL-FR-15%"
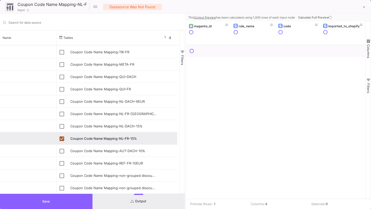
click at [69, 201] on button "Save" at bounding box center [46, 201] width 93 height 15
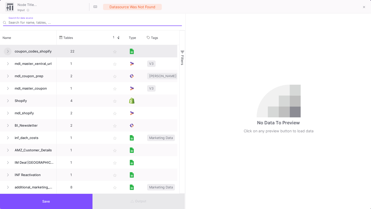
click at [8, 50] on icon at bounding box center [8, 51] width 2 height 3
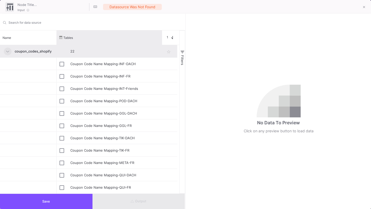
drag, startPoint x: 107, startPoint y: 34, endPoint x: 161, endPoint y: 46, distance: 54.6
click at [161, 46] on div "Name Tables Star 1 Type" at bounding box center [89, 111] width 179 height 163
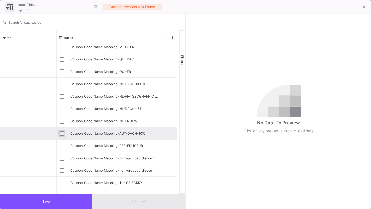
click at [61, 133] on input "Press Space to toggle row selection (unchecked)" at bounding box center [62, 133] width 5 height 5
checkbox input "true"
type input "Coupon Code Name Mapping-AUT-DACH-10%"
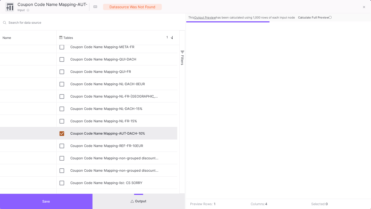
click at [70, 198] on button "Save" at bounding box center [46, 201] width 93 height 15
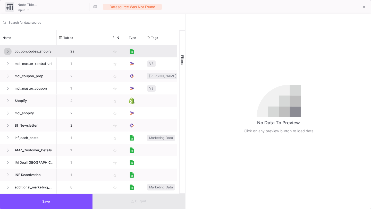
click at [7, 50] on icon at bounding box center [8, 51] width 2 height 3
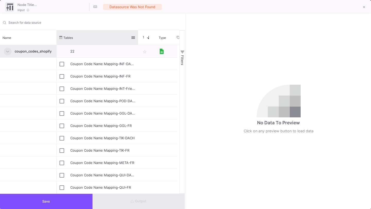
drag, startPoint x: 107, startPoint y: 34, endPoint x: 138, endPoint y: 37, distance: 30.6
click at [138, 37] on div at bounding box center [138, 37] width 2 height 14
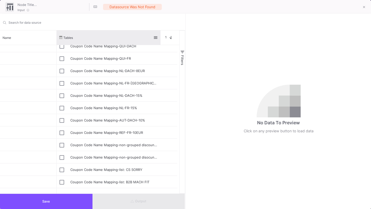
drag, startPoint x: 139, startPoint y: 32, endPoint x: 160, endPoint y: 32, distance: 21.4
click at [160, 32] on div at bounding box center [161, 37] width 2 height 14
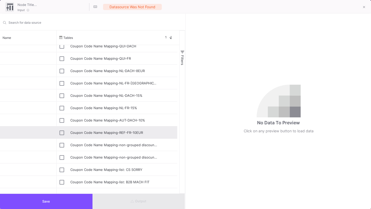
click at [62, 129] on div "Press SPACE to select this row." at bounding box center [62, 133] width 5 height 12
type input "Coupon Code Name Mapping-REF-FR-10EUR"
checkbox input "true"
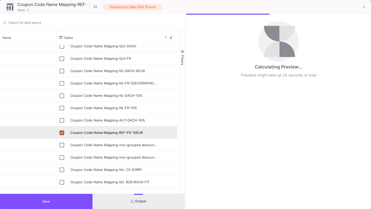
click at [65, 201] on button "Save" at bounding box center [46, 201] width 93 height 15
